Goal: Task Accomplishment & Management: Manage account settings

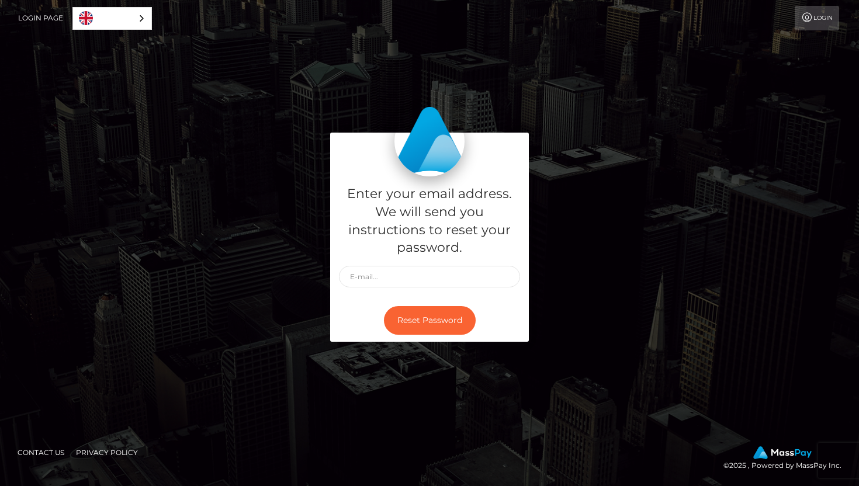
click at [36, 17] on link "Login Page" at bounding box center [40, 18] width 45 height 25
